Goal: Information Seeking & Learning: Understand process/instructions

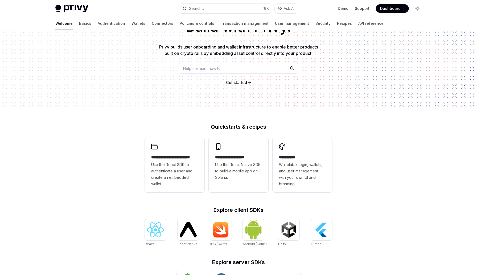
scroll to position [46, 0]
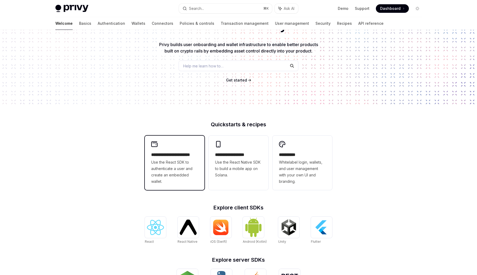
click at [154, 158] on div "**********" at bounding box center [174, 167] width 47 height 33
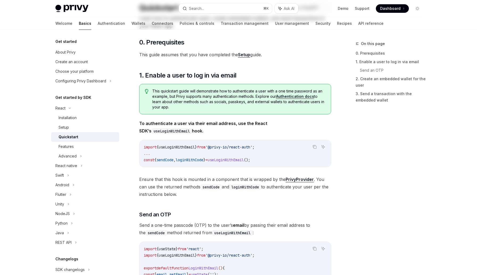
type textarea "*"
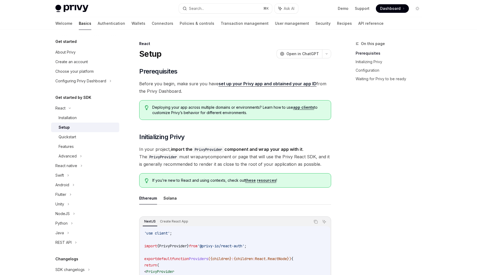
click at [245, 86] on span "Before you begin, make sure you have set up your Privy app and obtained your ap…" at bounding box center [235, 87] width 192 height 15
click at [245, 86] on link "set up your Privy app and obtained your app ID" at bounding box center [267, 84] width 98 height 6
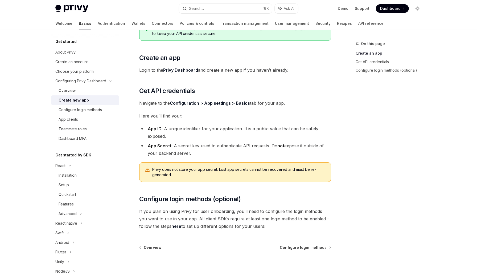
scroll to position [80, 0]
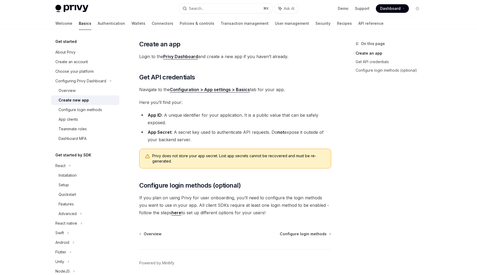
click at [171, 214] on link "here" at bounding box center [176, 213] width 10 height 6
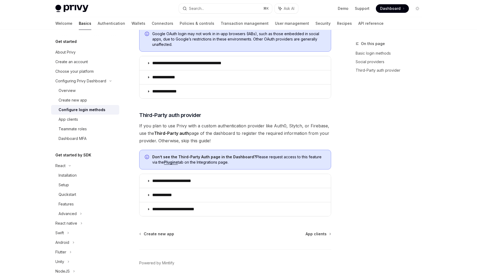
scroll to position [235, 0]
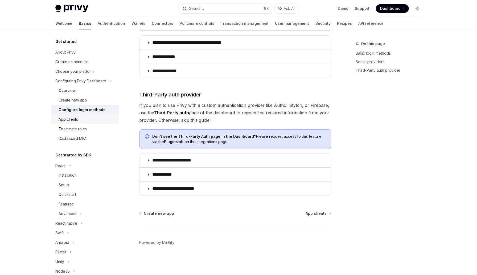
click at [100, 118] on div "App clients" at bounding box center [87, 119] width 57 height 6
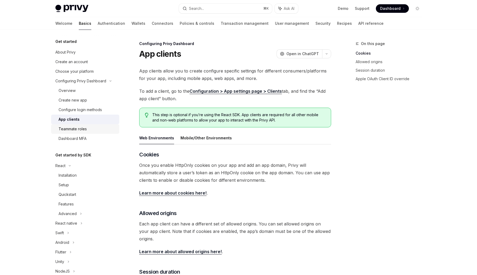
click at [99, 128] on div "Teammate roles" at bounding box center [87, 129] width 57 height 6
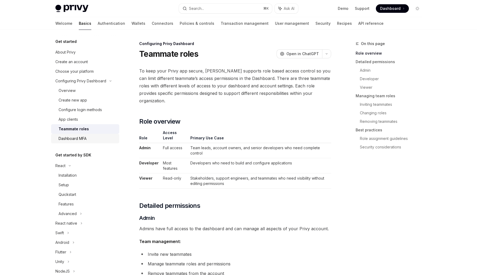
click at [99, 139] on div "Dashboard MFA" at bounding box center [87, 138] width 57 height 6
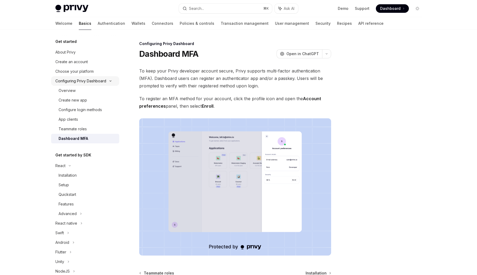
click at [110, 80] on icon at bounding box center [110, 81] width 6 height 2
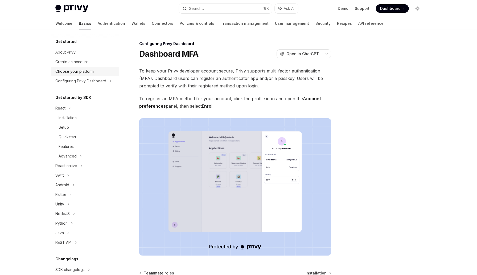
click at [90, 71] on div "Choose your platform" at bounding box center [74, 71] width 38 height 6
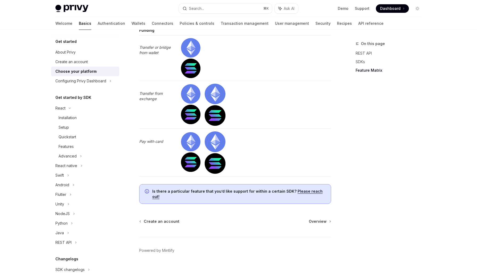
scroll to position [1704, 0]
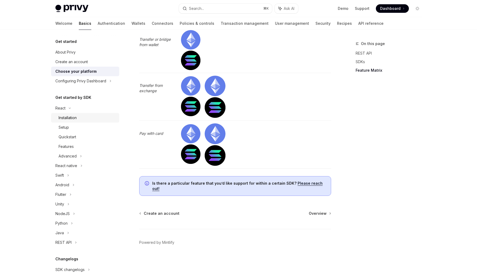
click at [86, 117] on div "Installation" at bounding box center [87, 117] width 57 height 6
type textarea "*"
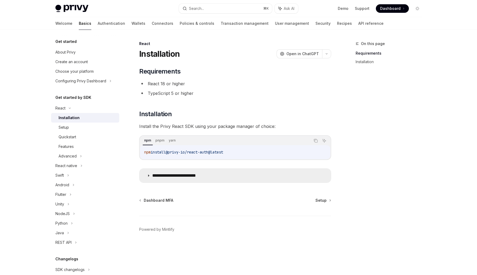
click at [146, 173] on summary "**********" at bounding box center [234, 175] width 191 height 14
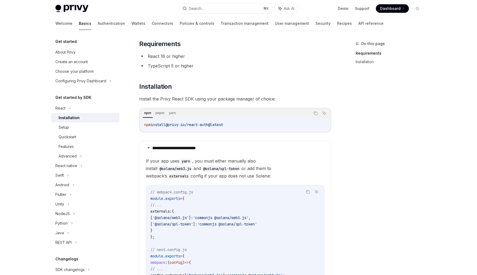
scroll to position [21, 0]
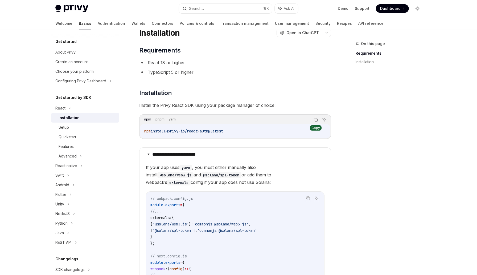
click at [313, 122] on button "Copy the contents from the code block" at bounding box center [315, 119] width 7 height 7
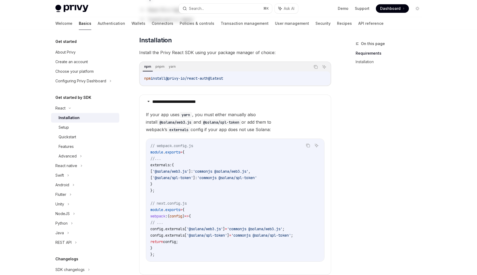
scroll to position [0, 0]
